Goal: Information Seeking & Learning: Learn about a topic

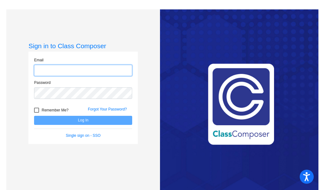
type input "[EMAIL_ADDRESS][DOMAIN_NAME]"
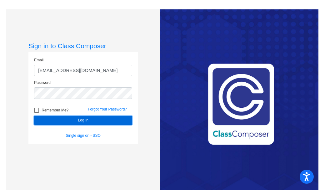
click at [86, 120] on button "Log In" at bounding box center [83, 120] width 98 height 9
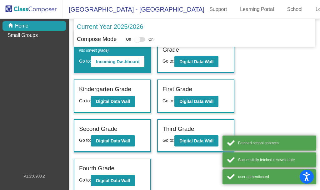
scroll to position [28, 0]
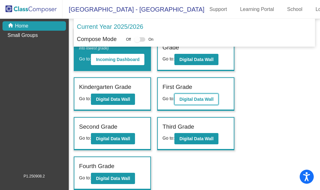
click at [195, 98] on b "Digital Data Wall" at bounding box center [196, 99] width 34 height 5
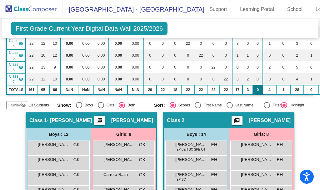
scroll to position [94, 0]
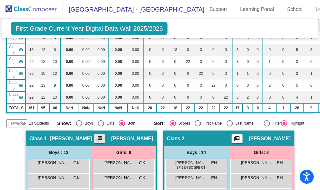
click at [102, 138] on mat-icon "picture_as_pdf" at bounding box center [99, 139] width 7 height 9
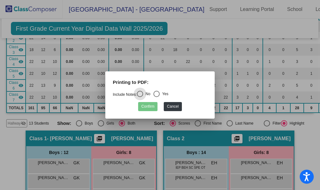
click at [158, 95] on div "Select an option" at bounding box center [156, 94] width 6 height 6
click at [157, 97] on input "Yes" at bounding box center [156, 97] width 0 height 0
radio input "true"
click at [151, 107] on button "Confirm" at bounding box center [147, 106] width 19 height 9
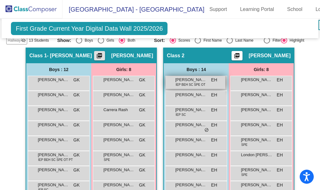
scroll to position [187, 0]
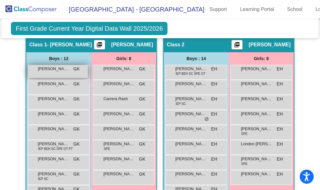
click at [57, 69] on span "[PERSON_NAME]" at bounding box center [53, 69] width 31 height 6
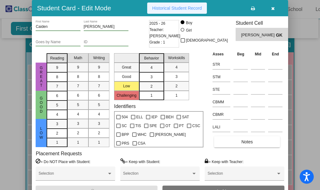
click at [184, 10] on span "Historical Student Record" at bounding box center [177, 8] width 50 height 5
click at [277, 7] on button "button" at bounding box center [273, 7] width 20 height 11
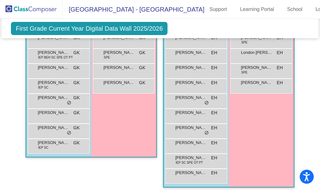
scroll to position [281, 0]
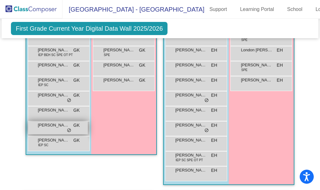
click at [47, 124] on span "[PERSON_NAME]" at bounding box center [53, 125] width 31 height 6
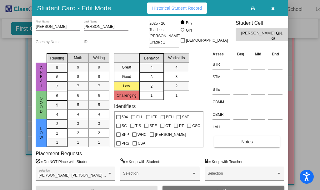
click at [183, 7] on span "Historical Student Record" at bounding box center [177, 8] width 50 height 5
click at [272, 5] on button "button" at bounding box center [273, 7] width 20 height 11
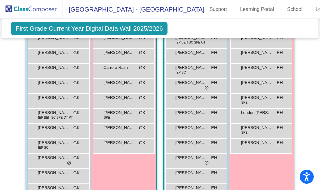
scroll to position [187, 0]
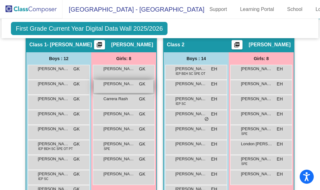
click at [114, 86] on span "[PERSON_NAME]" at bounding box center [118, 84] width 31 height 6
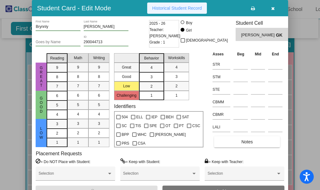
click at [199, 10] on span "Historical Student Record" at bounding box center [177, 8] width 50 height 5
